Goal: Contribute content

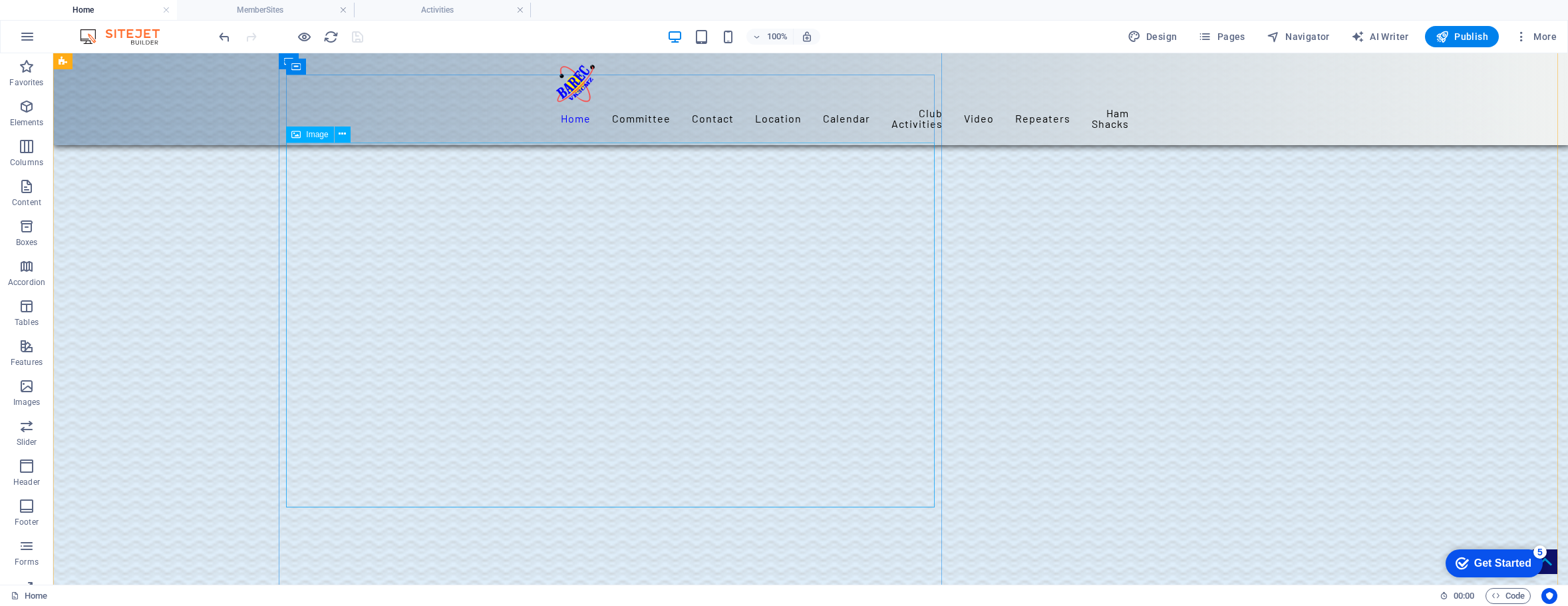
scroll to position [1701, 0]
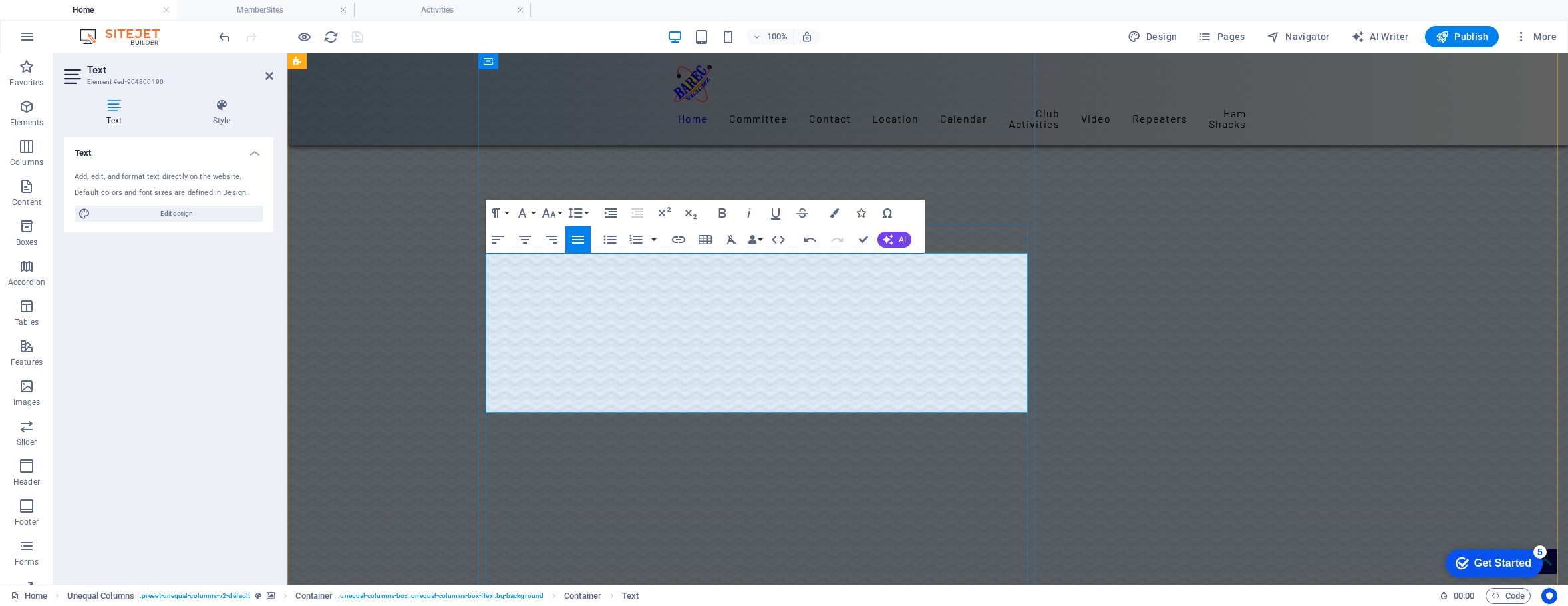
scroll to position [6224, 2]
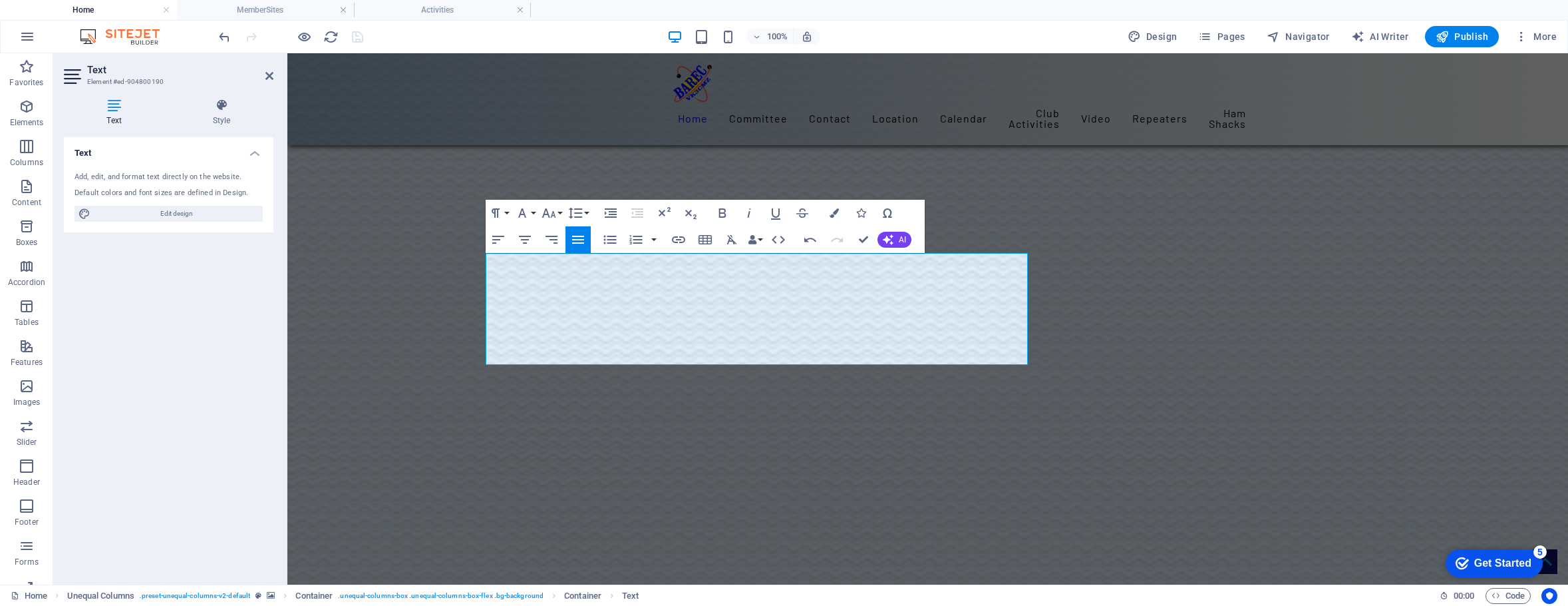
drag, startPoint x: 885, startPoint y: 341, endPoint x: 462, endPoint y: 250, distance: 432.7
click at [498, 236] on icon "button" at bounding box center [498, 239] width 12 height 8
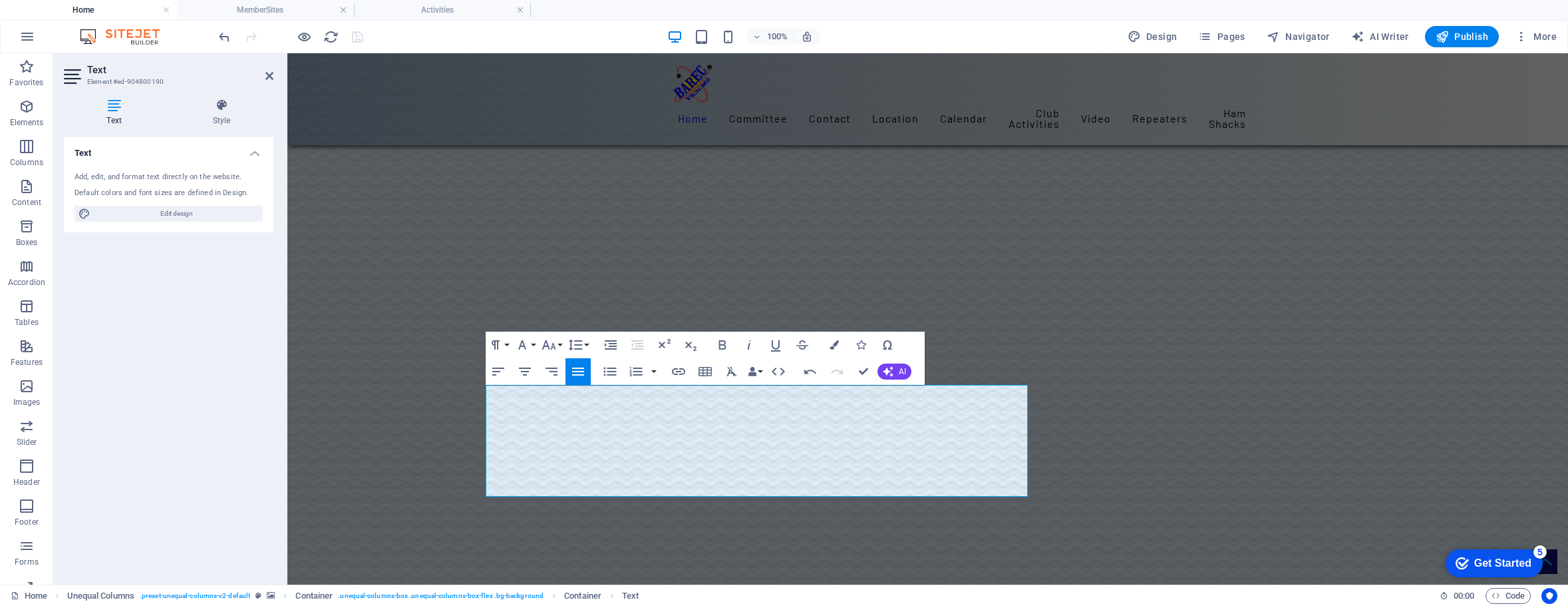
scroll to position [1568, 0]
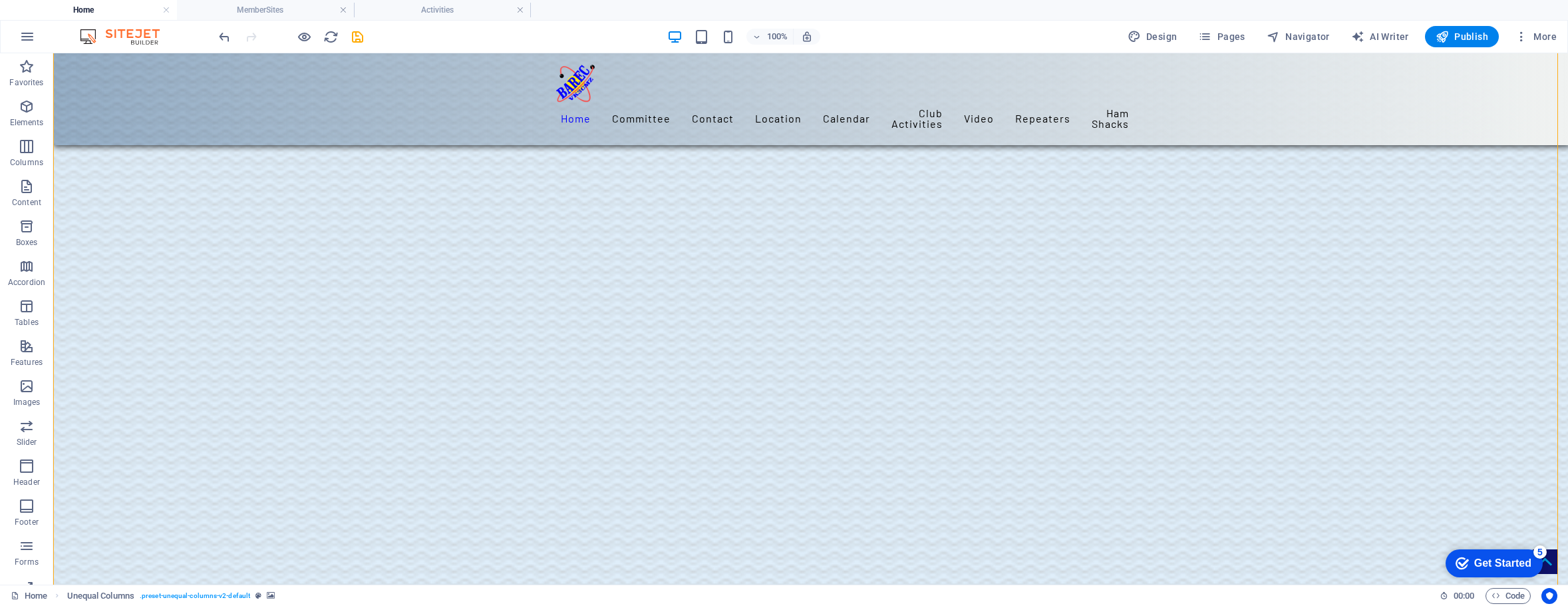
scroll to position [2365, 0]
click at [1231, 34] on span "Pages" at bounding box center [1221, 36] width 47 height 13
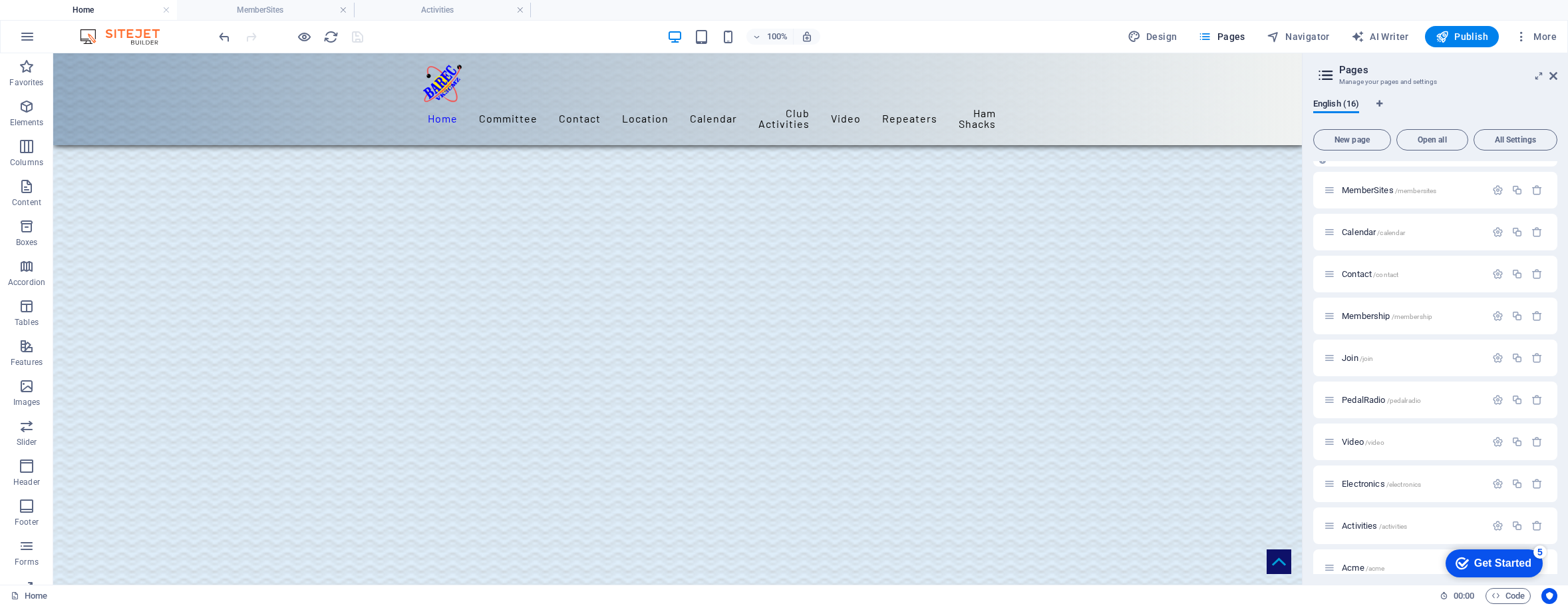
scroll to position [200, 0]
click at [1353, 442] on span "Video /video" at bounding box center [1363, 441] width 43 height 10
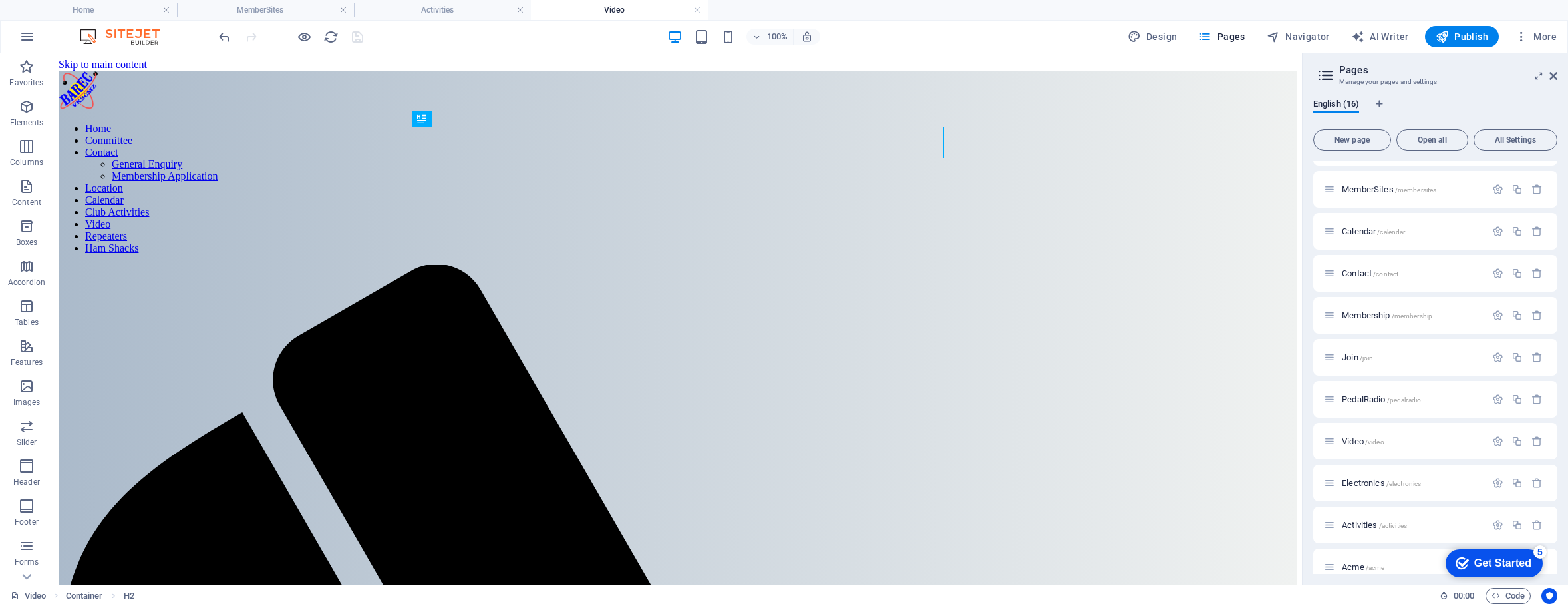
scroll to position [0, 0]
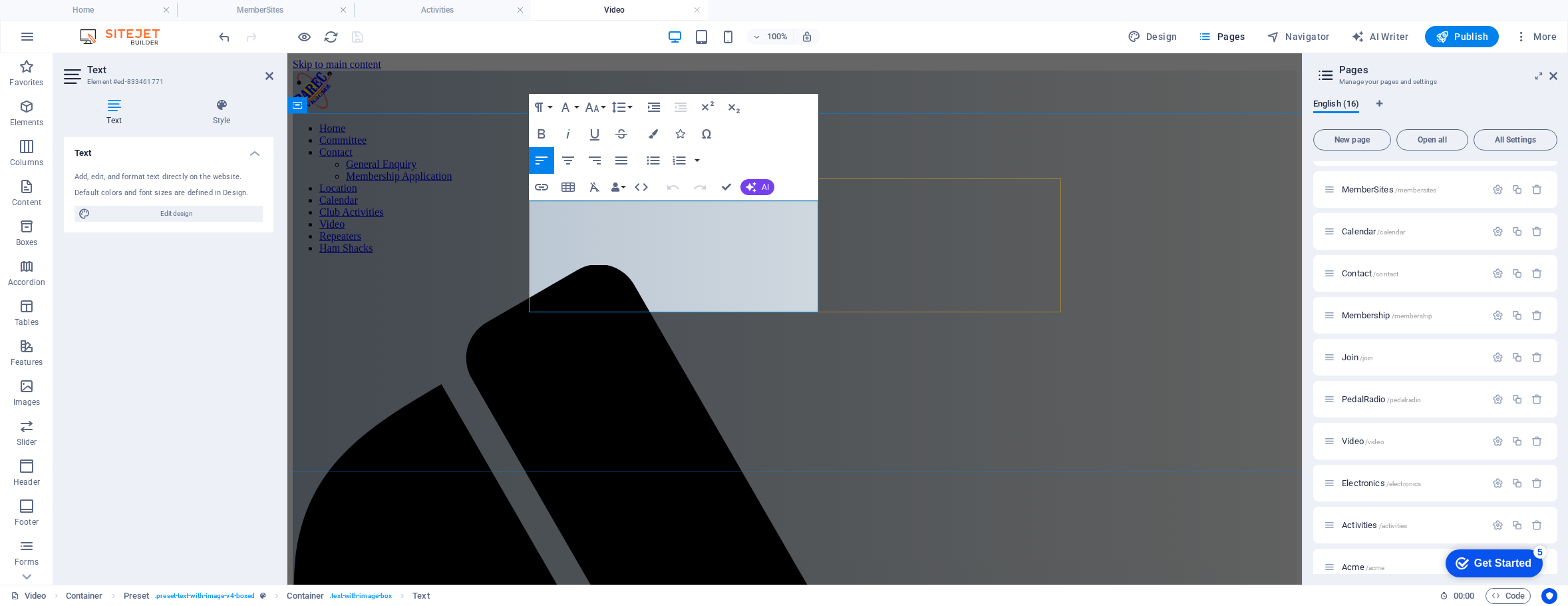
drag, startPoint x: 782, startPoint y: 299, endPoint x: 526, endPoint y: 205, distance: 272.7
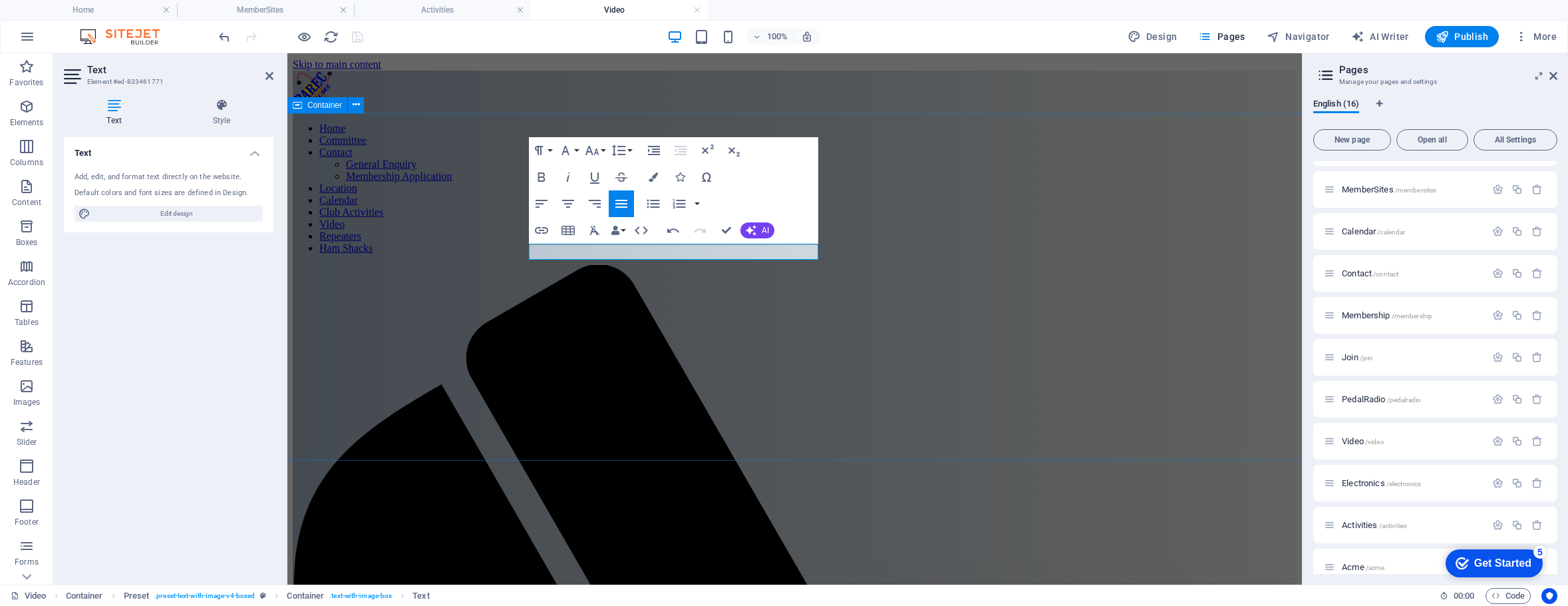
scroll to position [3823, 2]
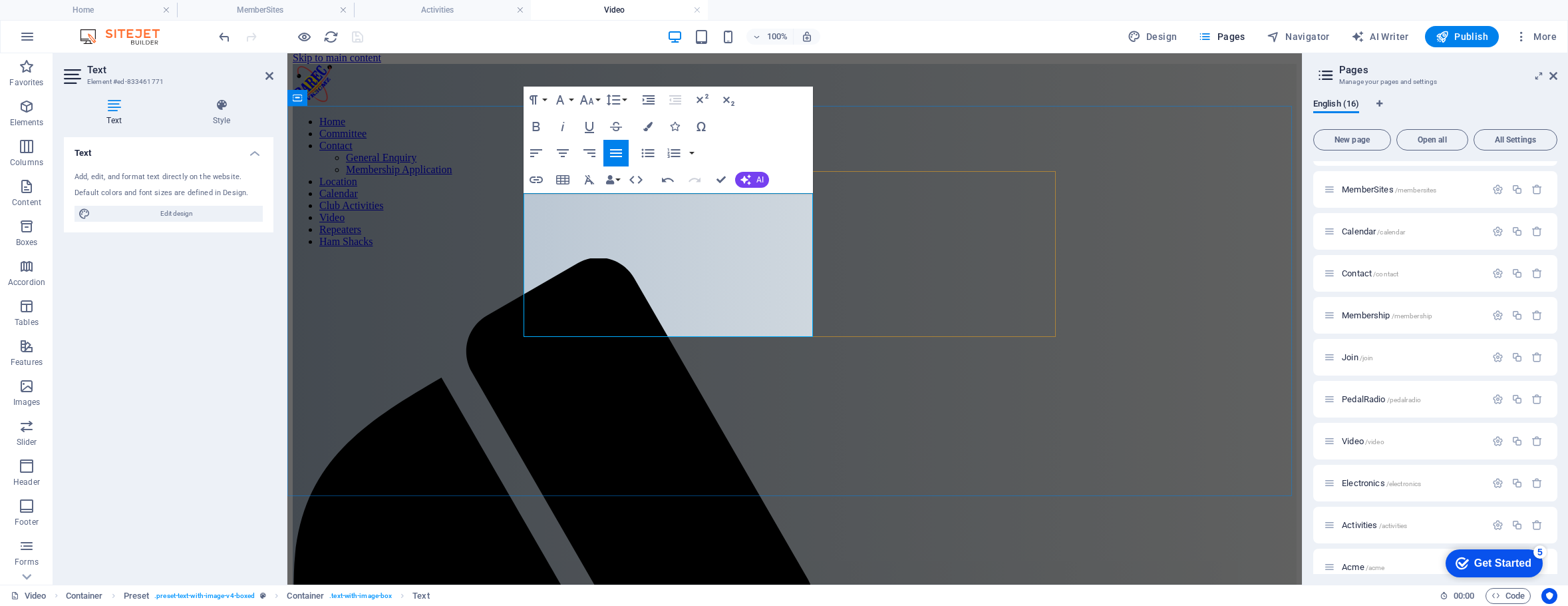
scroll to position [10, 0]
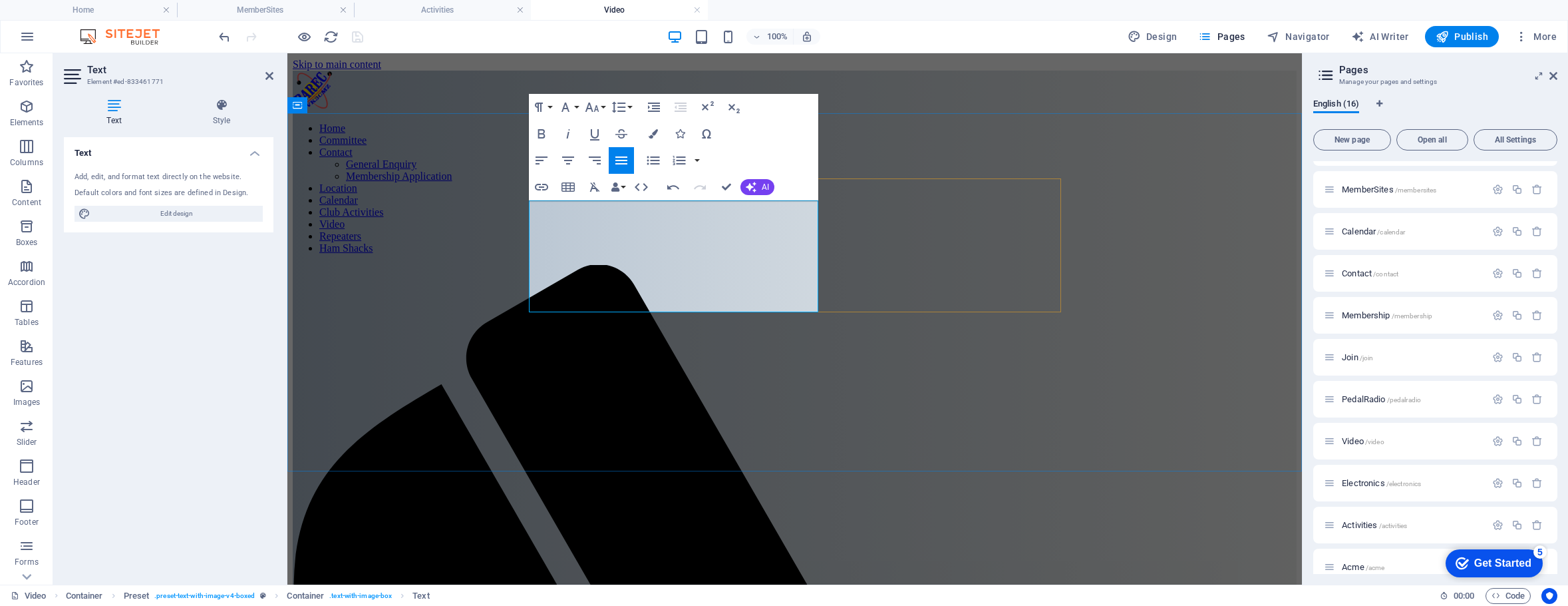
drag, startPoint x: 756, startPoint y: 305, endPoint x: 532, endPoint y: 207, distance: 244.5
click at [542, 161] on icon "button" at bounding box center [542, 160] width 12 height 8
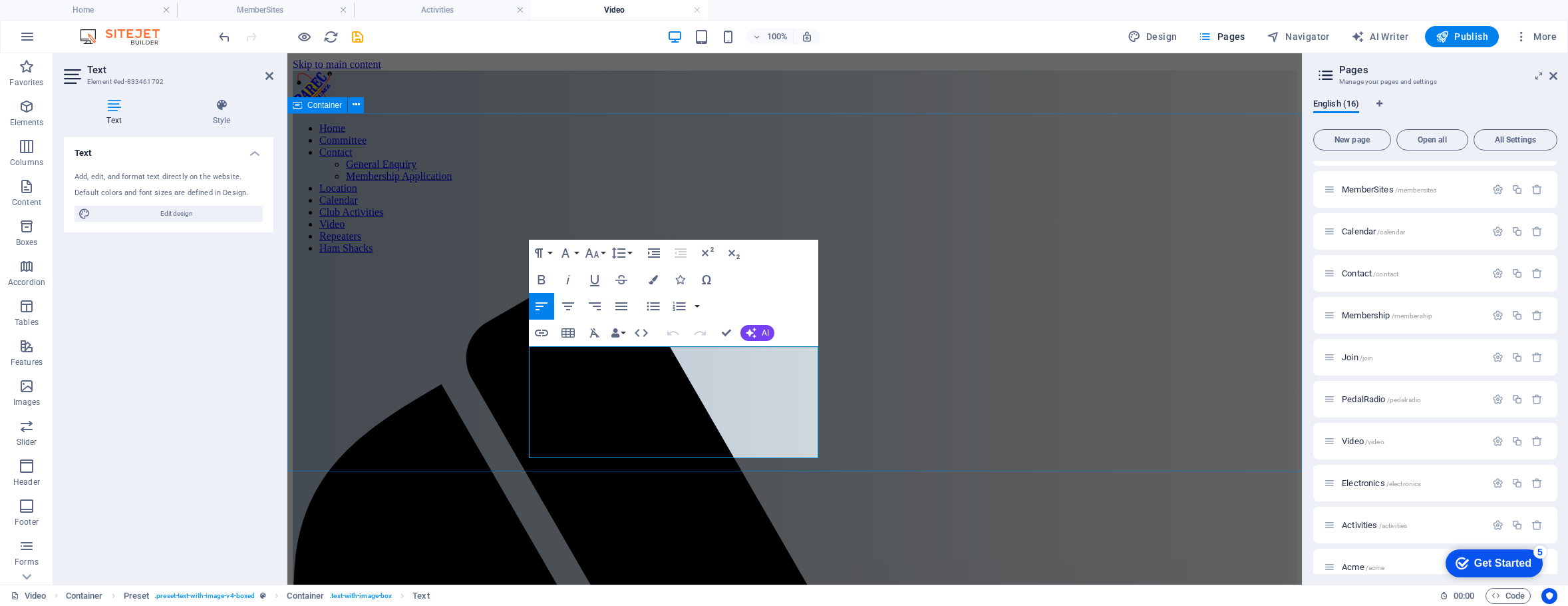
drag, startPoint x: 768, startPoint y: 447, endPoint x: 453, endPoint y: 353, distance: 328.7
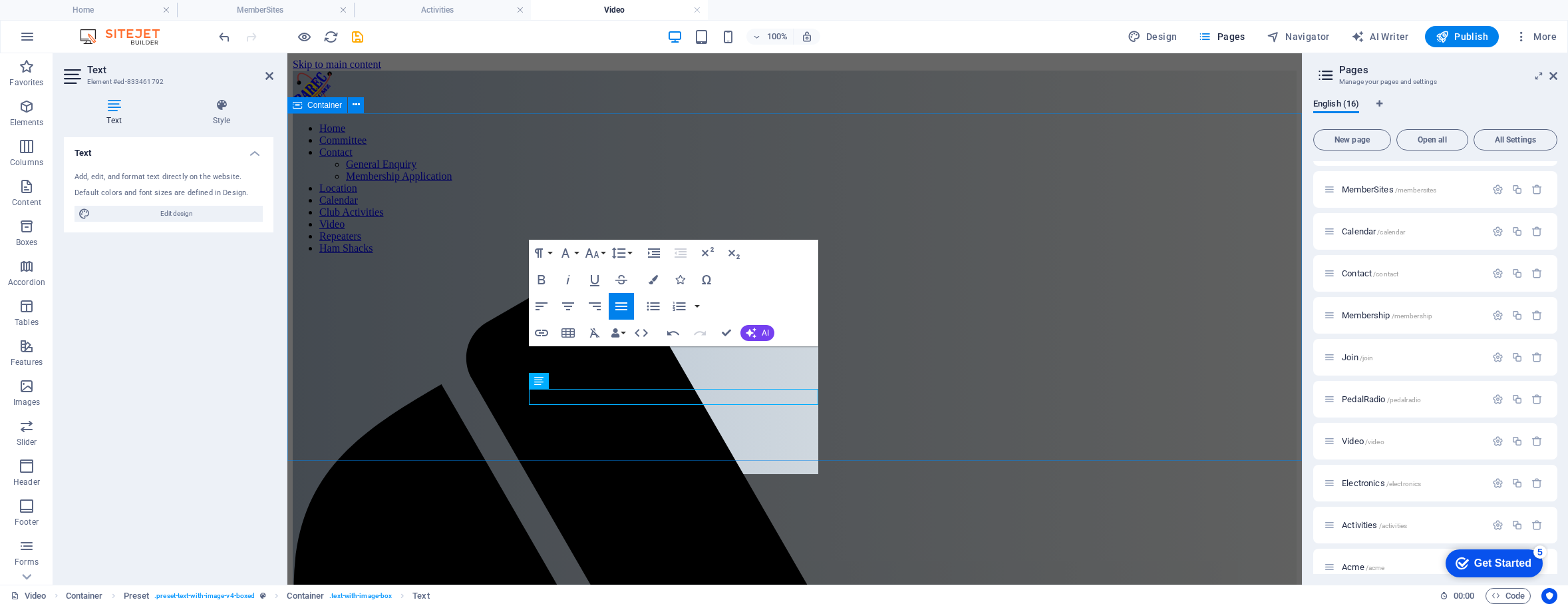
scroll to position [4330, 1]
drag, startPoint x: 759, startPoint y: 466, endPoint x: 455, endPoint y: 346, distance: 326.8
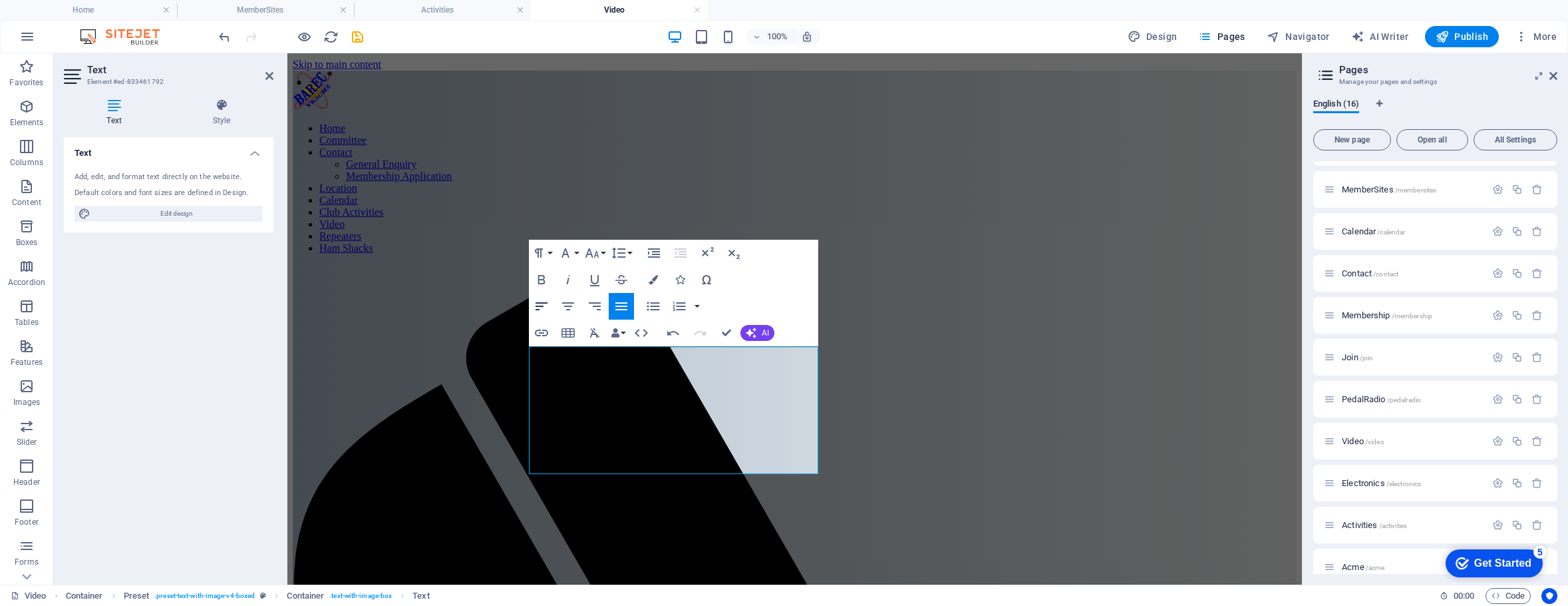
click at [543, 304] on icon "button" at bounding box center [542, 306] width 16 height 16
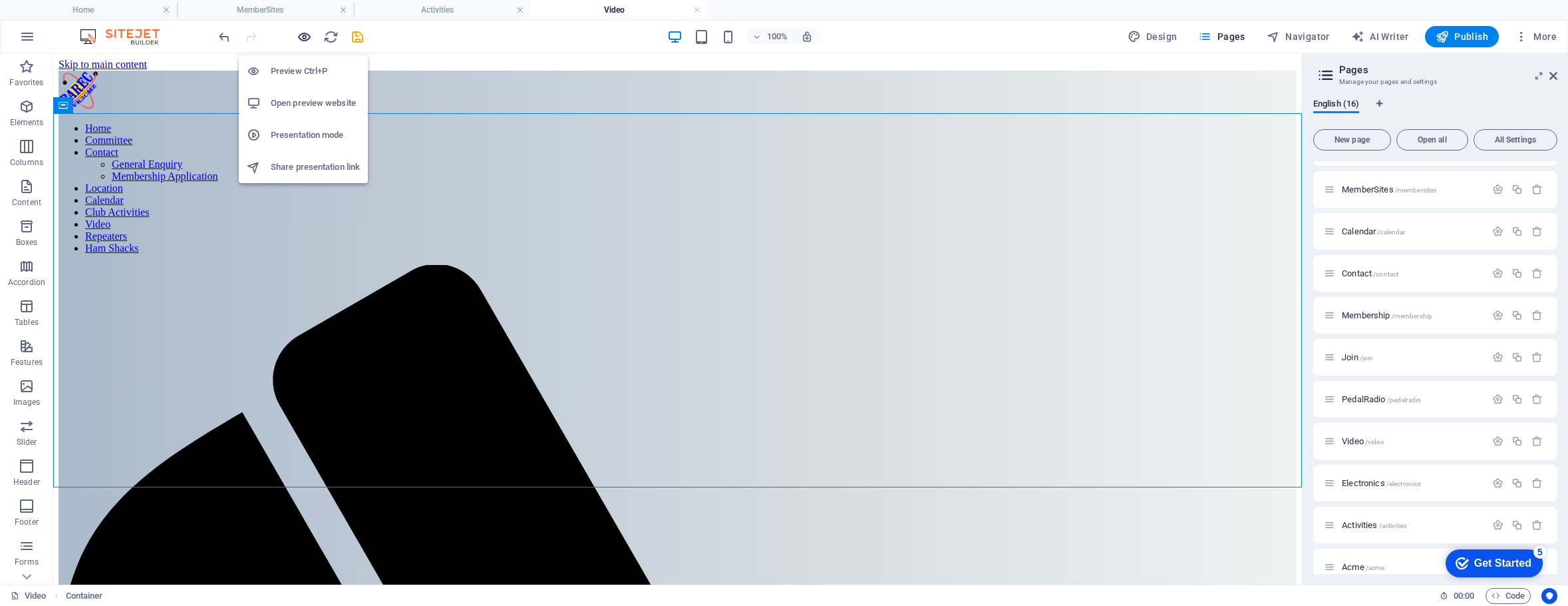
click at [301, 38] on icon "button" at bounding box center [304, 37] width 15 height 15
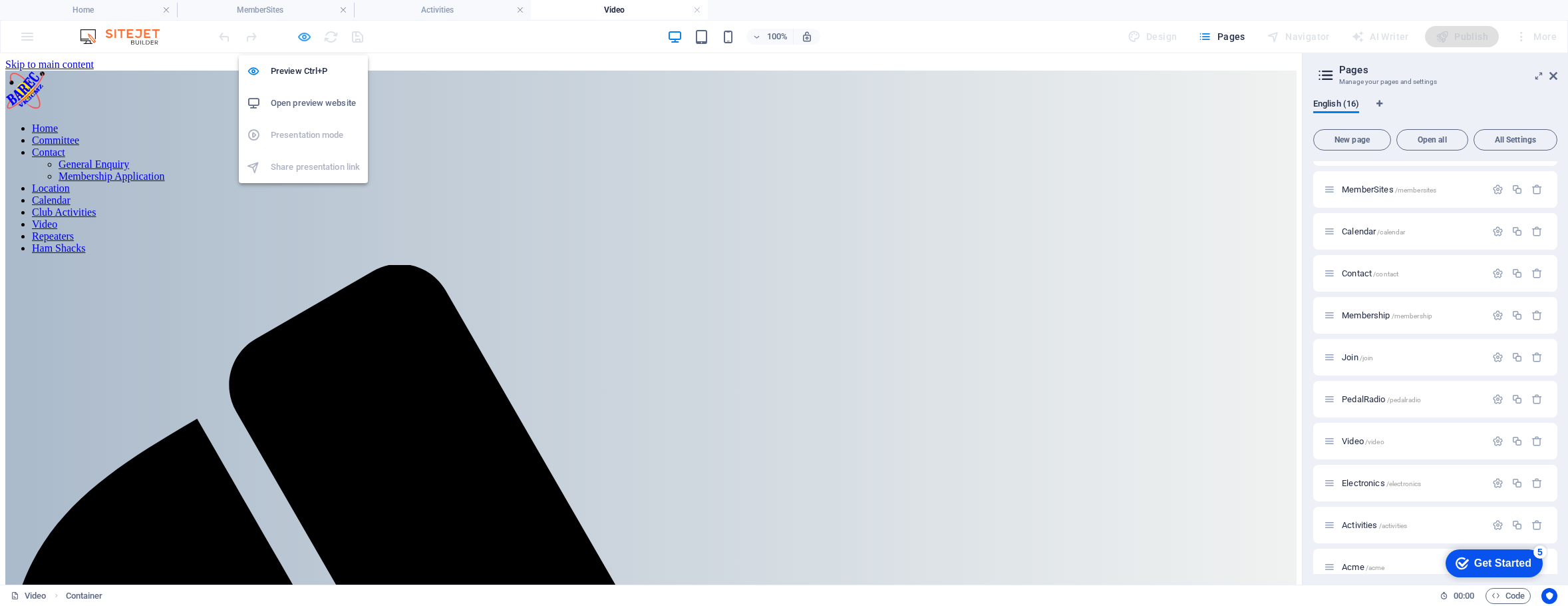
click at [308, 35] on icon "button" at bounding box center [304, 37] width 15 height 15
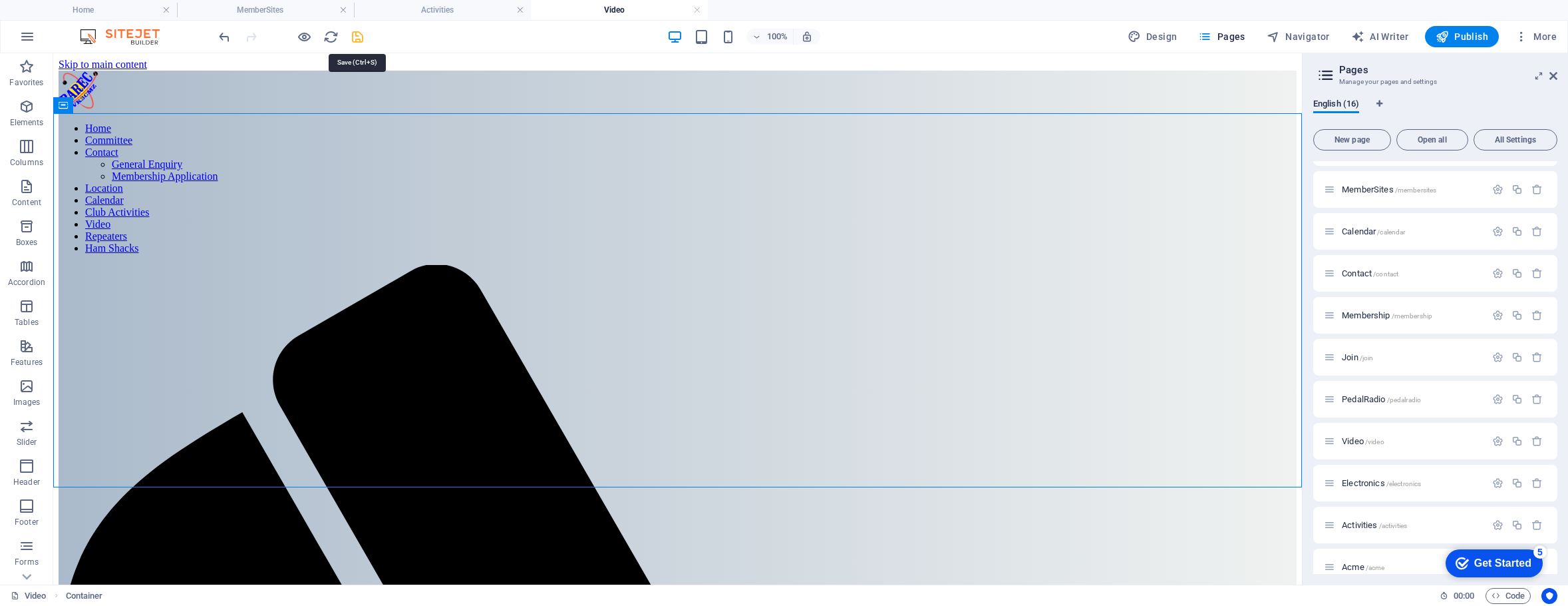
click at [355, 39] on icon "save" at bounding box center [358, 37] width 15 height 15
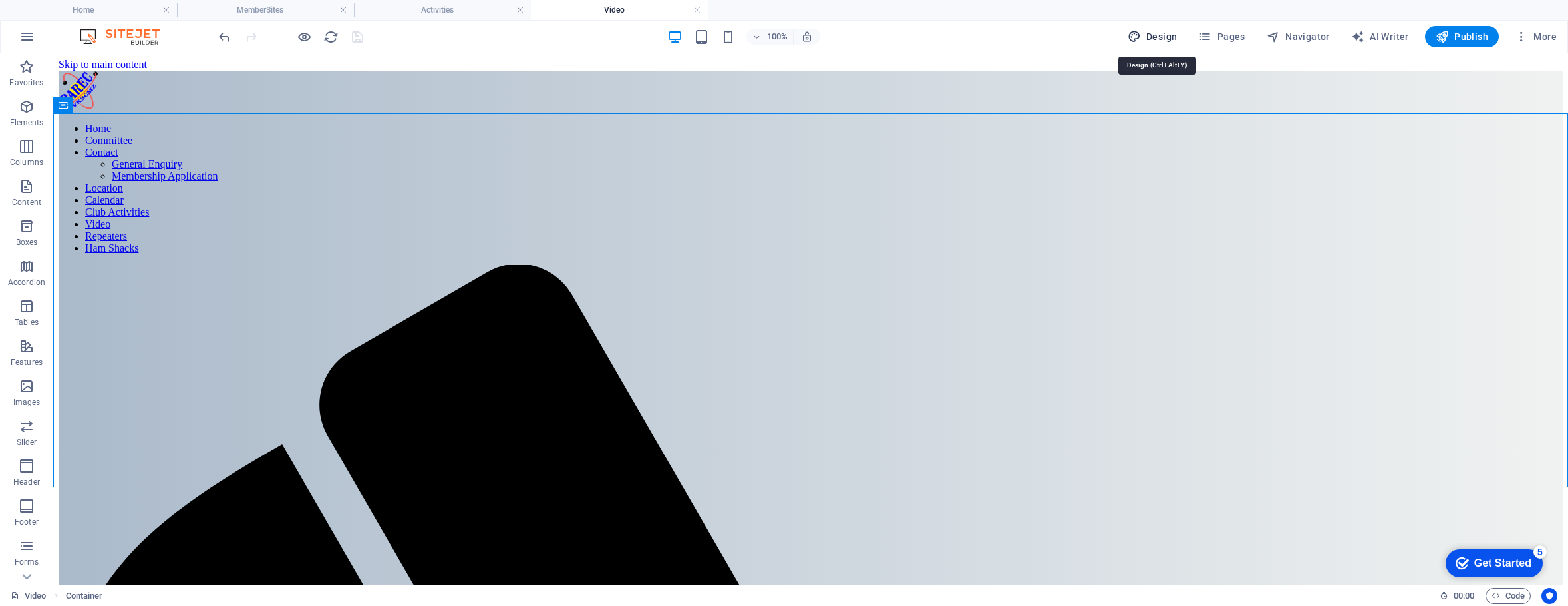
click at [1162, 37] on span "Design" at bounding box center [1153, 36] width 50 height 13
select select "rem"
select select "300"
select select "px"
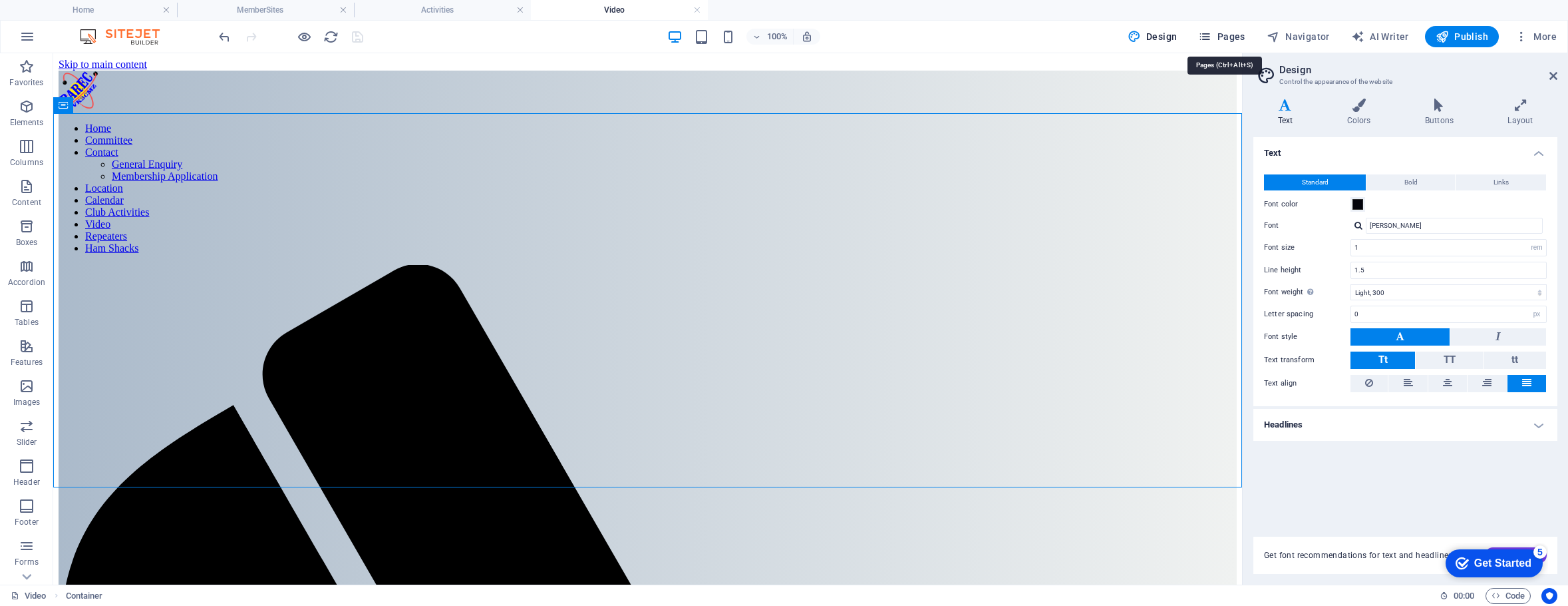
click at [1221, 36] on span "Pages" at bounding box center [1221, 36] width 47 height 13
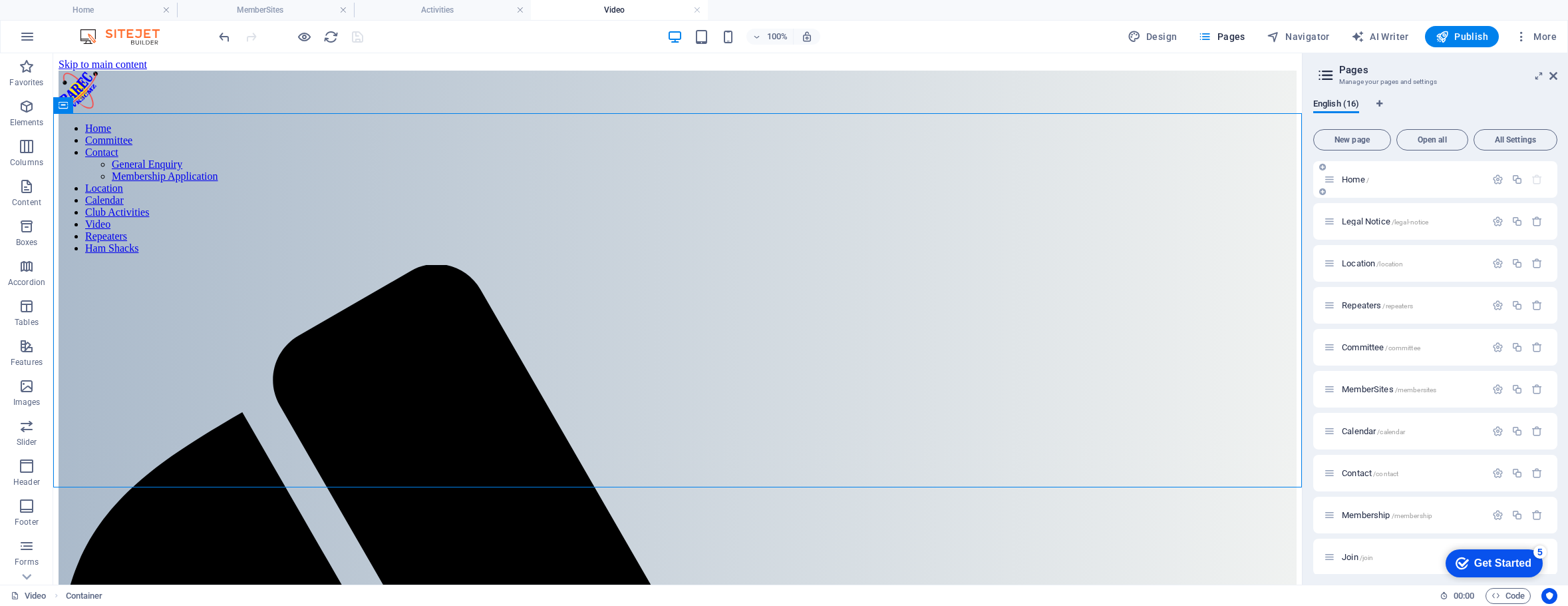
click at [1350, 176] on span "Home /" at bounding box center [1355, 179] width 27 height 10
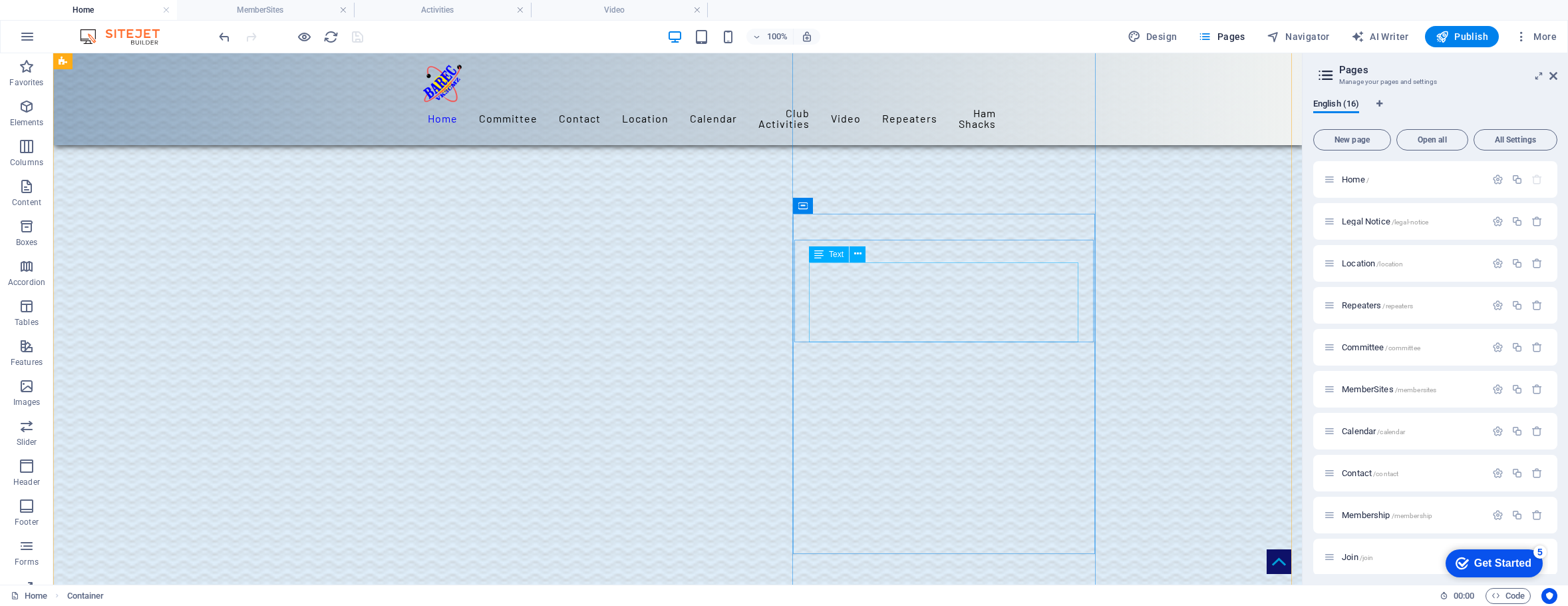
scroll to position [1567, 0]
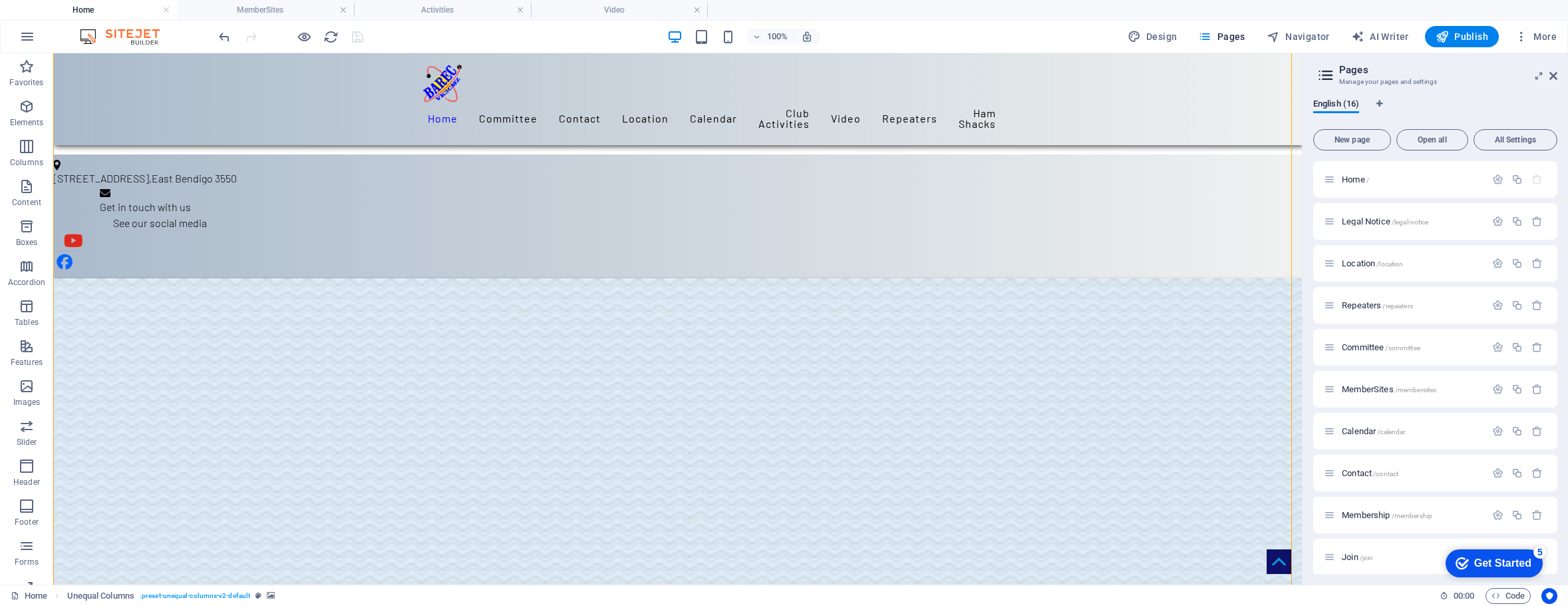
scroll to position [855, 0]
